Goal: Information Seeking & Learning: Learn about a topic

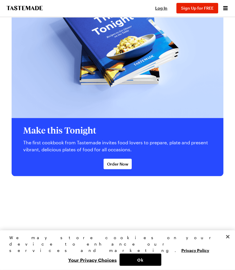
scroll to position [1331, 0]
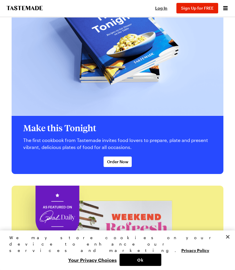
click at [148, 259] on button "Ok" at bounding box center [141, 259] width 42 height 12
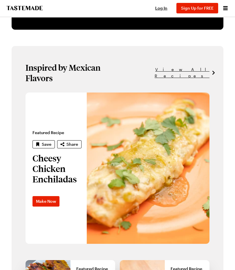
scroll to position [301, 0]
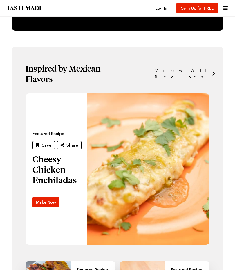
click at [188, 67] on span "View All Recipes" at bounding box center [160, 73] width 100 height 13
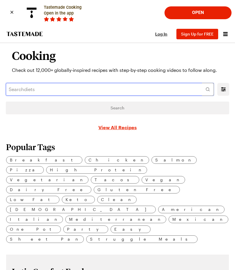
click at [81, 90] on input "text" at bounding box center [110, 89] width 208 height 13
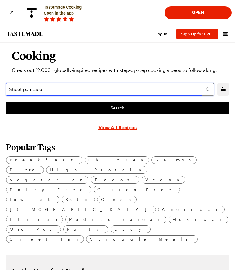
type input "Sheet pan taco"
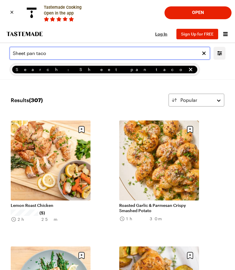
click at [38, 53] on input "Sheet pan taco" at bounding box center [110, 53] width 201 height 13
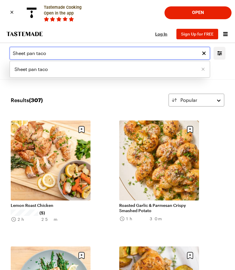
click at [56, 55] on input "Sheet pan taco" at bounding box center [110, 53] width 201 height 13
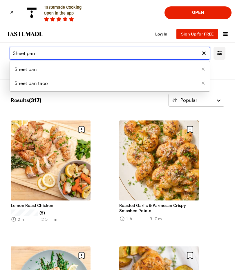
click at [50, 49] on input "Sheet pan" at bounding box center [110, 53] width 201 height 13
click at [51, 56] on input "Sheet pan" at bounding box center [110, 53] width 201 height 13
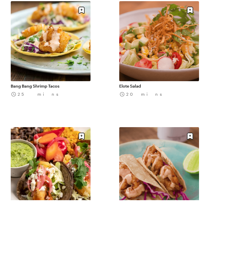
scroll to position [53, 0]
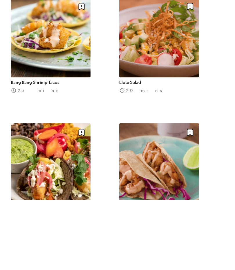
type input "Sheet pan shrimp tacos"
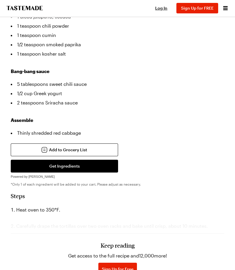
scroll to position [459, 0]
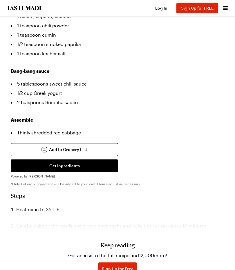
click at [126, 228] on div "Keep reading Get access to the full recipe and 12,000 more! Sign Up for Free Al…" at bounding box center [118, 252] width 214 height 81
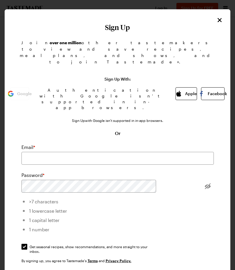
scroll to position [0, 0]
click at [219, 16] on button "Close" at bounding box center [220, 20] width 8 height 8
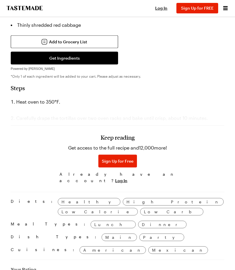
scroll to position [566, 0]
click at [128, 180] on span "Log In" at bounding box center [121, 180] width 12 height 6
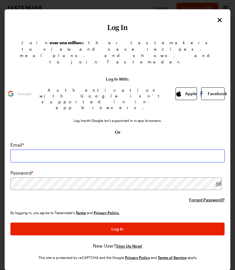
click at [161, 149] on input "email" at bounding box center [117, 155] width 214 height 13
click at [125, 149] on input "email" at bounding box center [117, 155] width 214 height 13
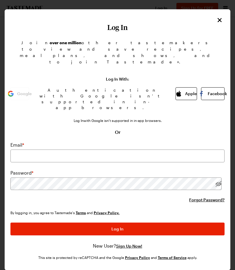
click at [178, 87] on button "Apple" at bounding box center [186, 93] width 21 height 13
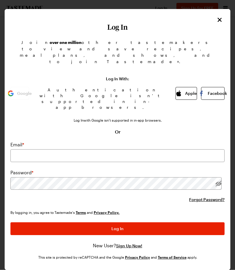
scroll to position [566, 0]
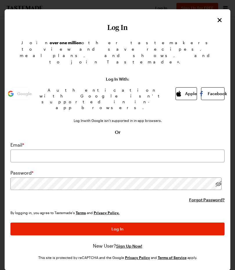
click at [179, 87] on button "Apple" at bounding box center [186, 93] width 21 height 13
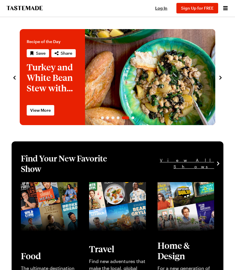
click at [196, 12] on button "Sign Up for FREE" at bounding box center [198, 8] width 42 height 10
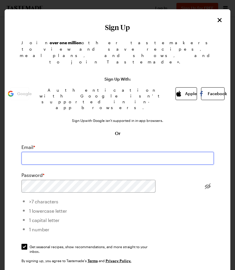
click at [67, 152] on input "email" at bounding box center [117, 158] width 193 height 13
type input "[EMAIL_ADDRESS][DOMAIN_NAME]"
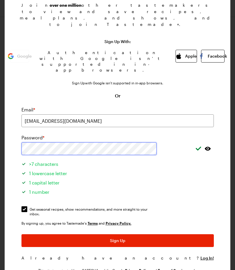
scroll to position [37, 0]
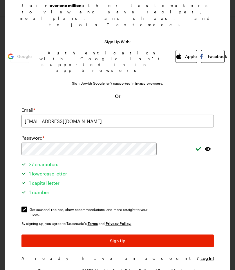
click at [27, 206] on input "Get seasonal recipes, show recommendations, and more straight to your inbox. Ge…" at bounding box center [24, 209] width 6 height 6
checkbox input "false"
click at [140, 234] on button "Sign Up" at bounding box center [117, 240] width 193 height 13
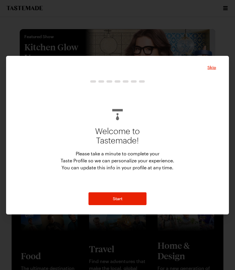
click at [212, 67] on span "Skip" at bounding box center [212, 67] width 9 height 6
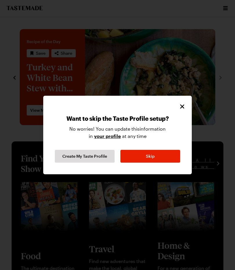
click at [155, 158] on button "Skip" at bounding box center [151, 156] width 60 height 13
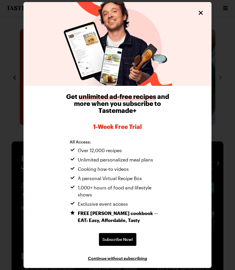
click at [205, 17] on button "Close" at bounding box center [201, 13] width 8 height 8
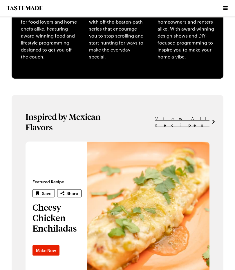
scroll to position [253, 0]
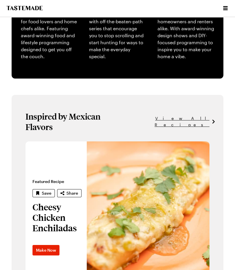
click at [191, 115] on span "View All Recipes" at bounding box center [160, 121] width 100 height 13
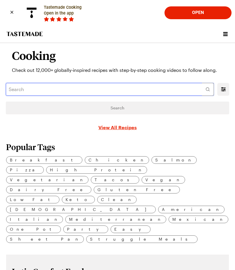
click at [55, 88] on input "text" at bounding box center [110, 89] width 208 height 13
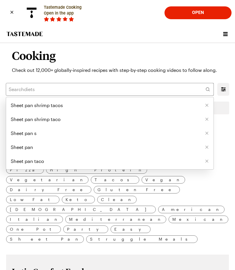
click at [58, 106] on span "Sheet pan shrimp tacos" at bounding box center [37, 105] width 52 height 7
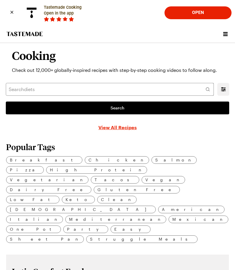
type input "Sheet pan shrimp tacos"
click at [119, 109] on span "Search" at bounding box center [118, 108] width 14 height 6
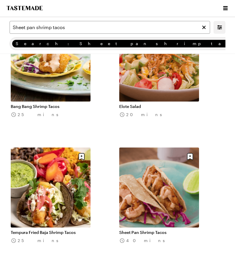
scroll to position [102, 0]
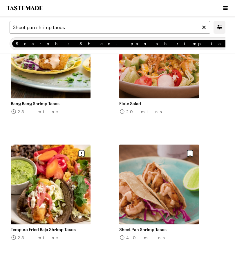
click at [160, 227] on link "Sheet Pan Shrimp Tacos" at bounding box center [159, 229] width 80 height 5
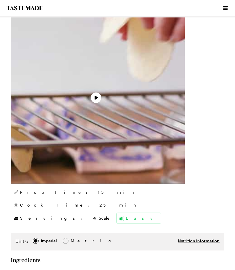
type textarea "x"
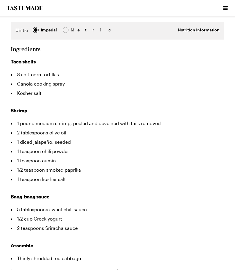
scroll to position [330, 0]
